Goal: Task Accomplishment & Management: Use online tool/utility

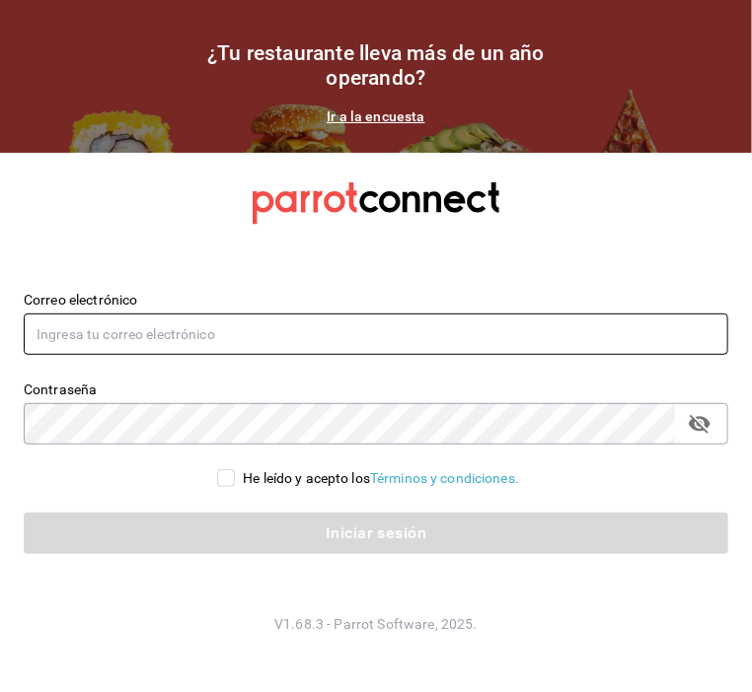
click at [351, 323] on input "text" at bounding box center [376, 334] width 704 height 41
type input "[EMAIL_ADDRESS][DOMAIN_NAME]"
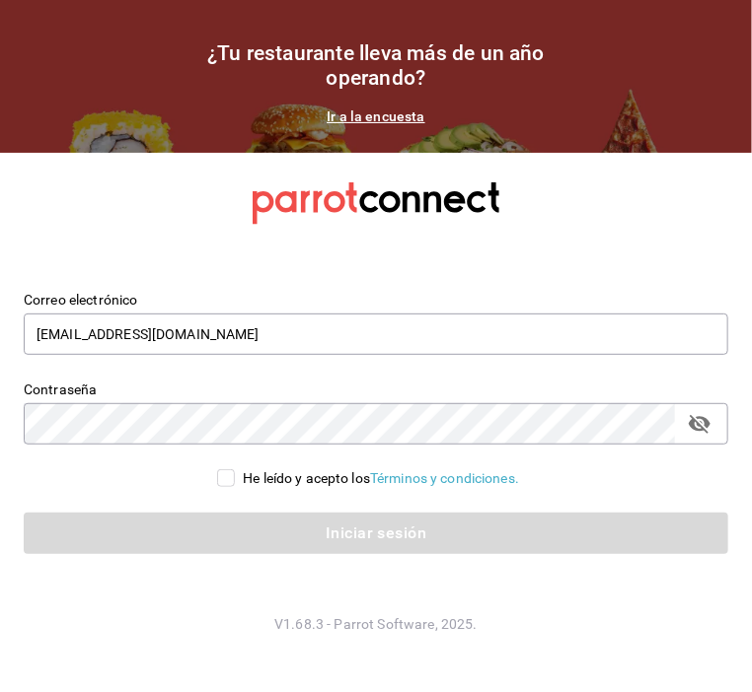
click at [228, 471] on input "He leído y acepto los Términos y condiciones." at bounding box center [226, 478] width 18 height 18
checkbox input "true"
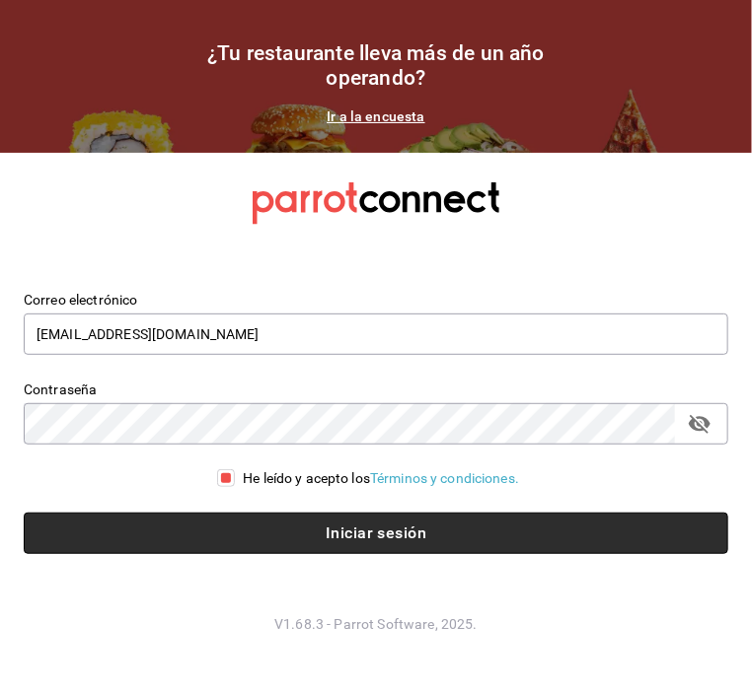
click at [307, 519] on button "Iniciar sesión" at bounding box center [376, 533] width 704 height 41
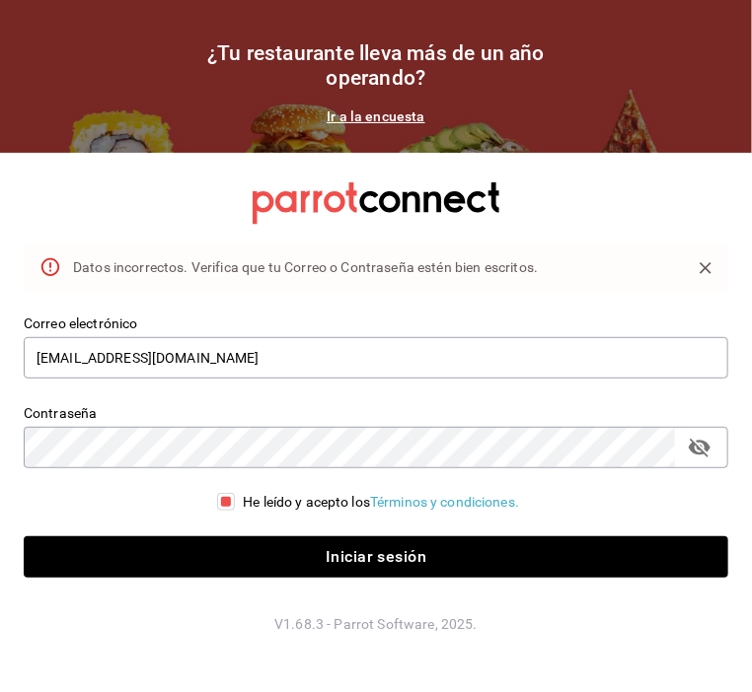
click at [690, 449] on icon "passwordField" at bounding box center [699, 448] width 22 height 19
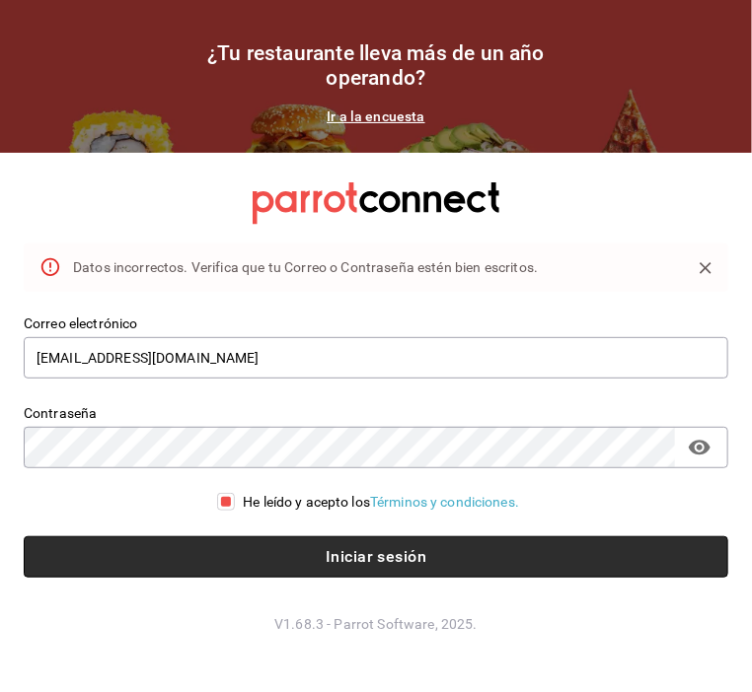
click at [306, 556] on button "Iniciar sesión" at bounding box center [376, 557] width 704 height 41
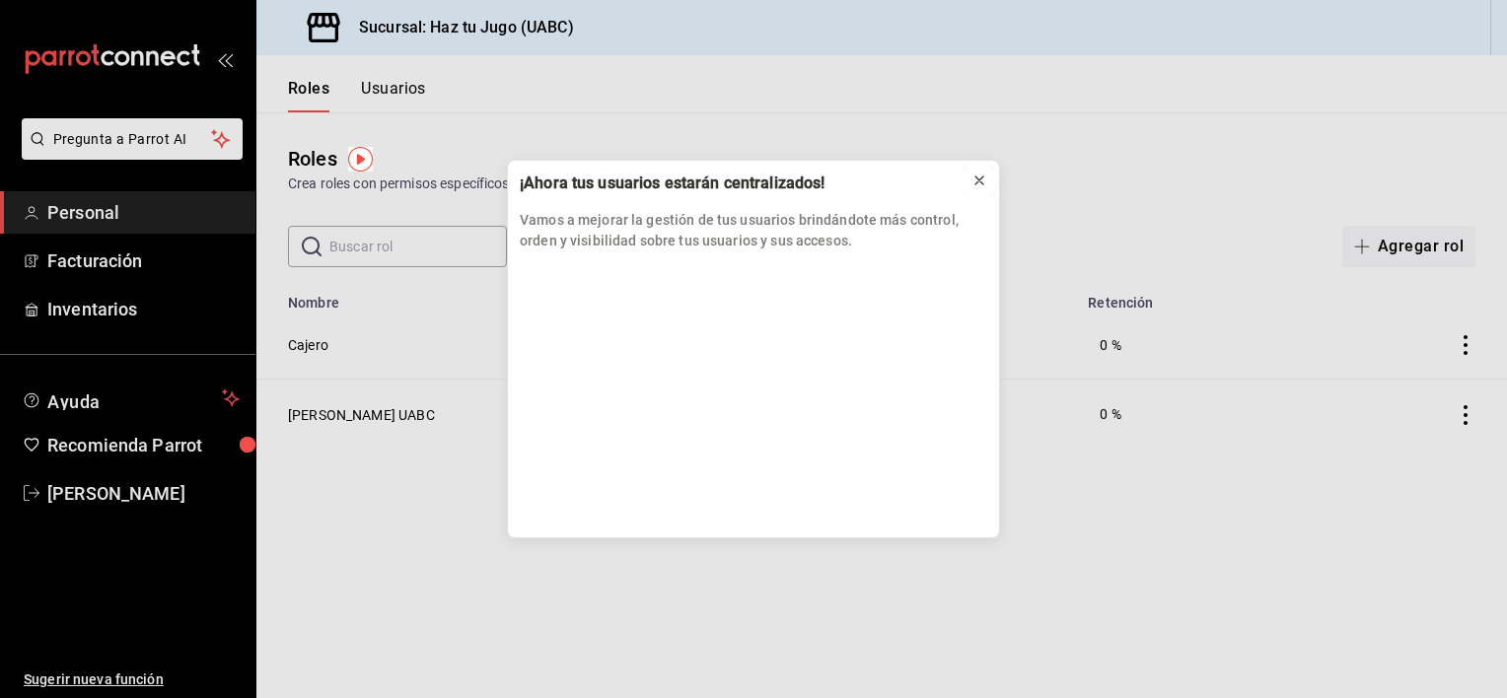
click at [751, 180] on icon at bounding box center [980, 181] width 16 height 16
